Goal: Check status: Check status

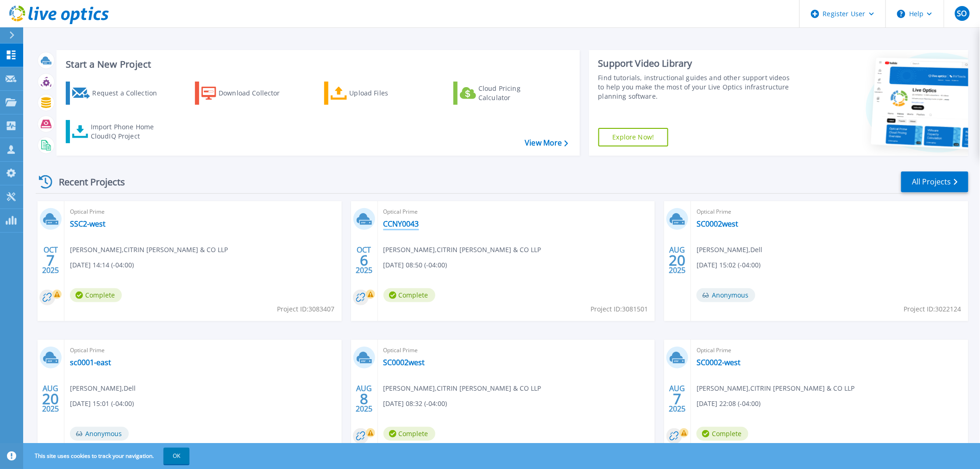
click at [399, 219] on link "CCNY0043" at bounding box center [401, 223] width 36 height 9
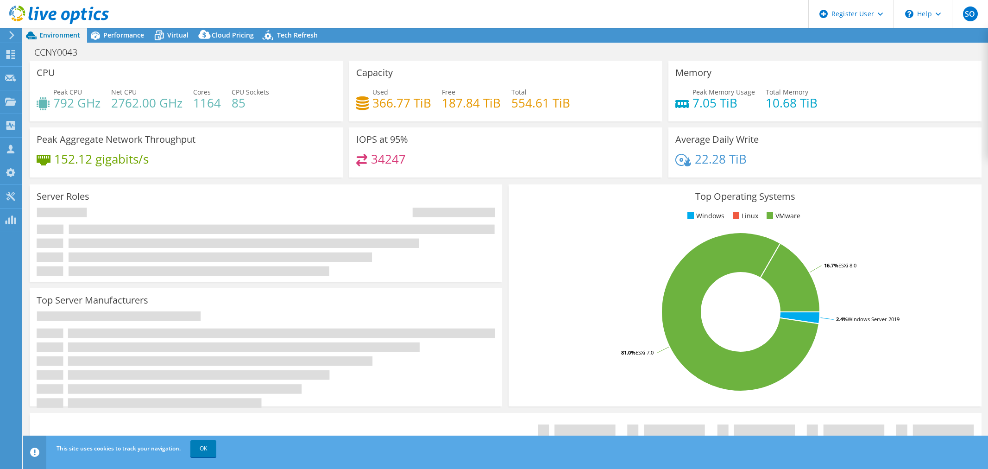
select select "USD"
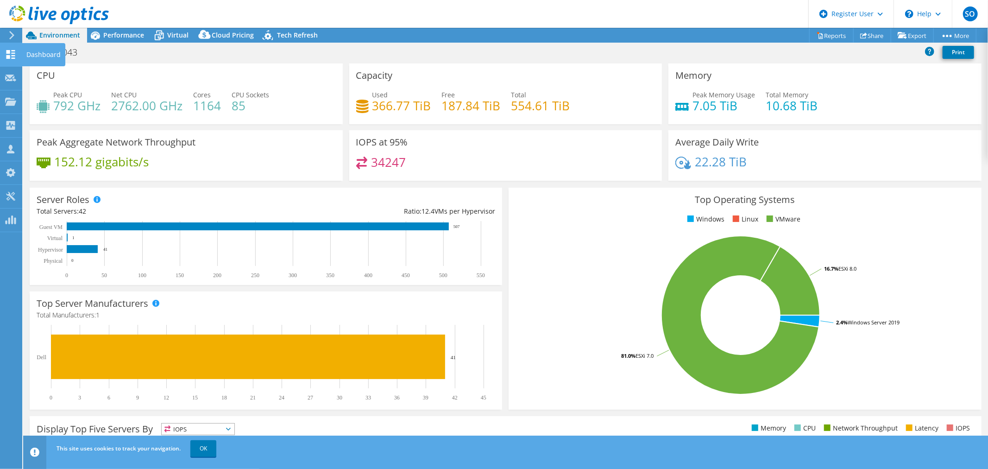
click at [28, 51] on div "Dashboard" at bounding box center [44, 54] width 44 height 23
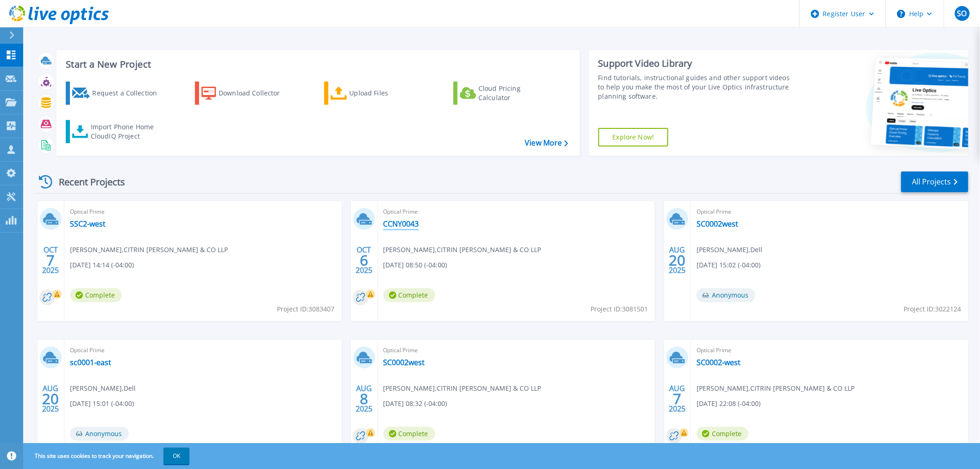
click at [404, 221] on link "CCNY0043" at bounding box center [401, 223] width 36 height 9
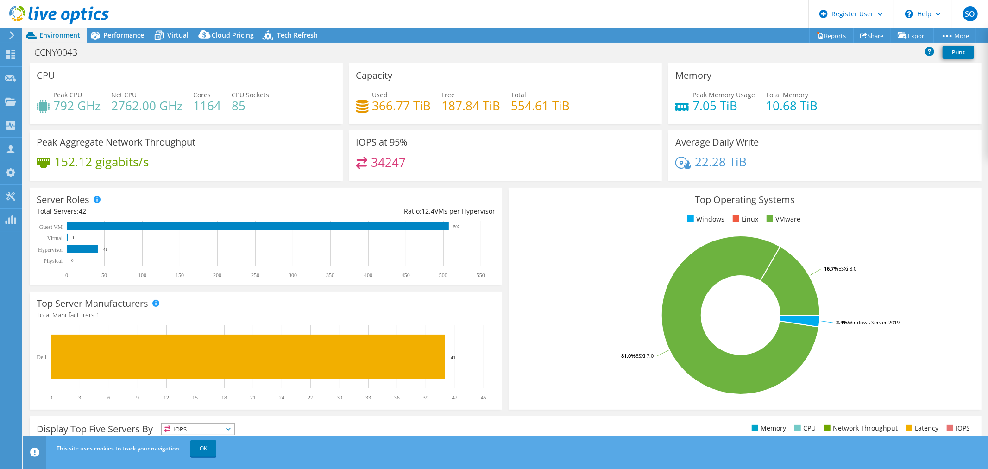
click at [724, 56] on div "CCNY0043 Print" at bounding box center [505, 52] width 964 height 17
